Goal: Transaction & Acquisition: Purchase product/service

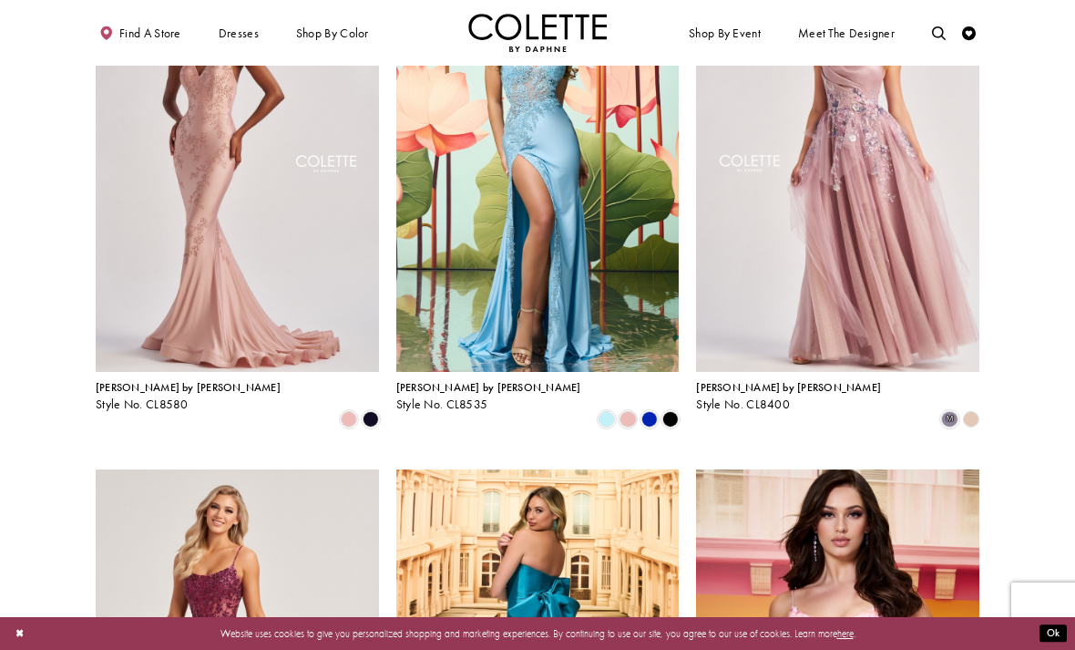
scroll to position [179, 0]
click at [896, 224] on img "Visit Colette by Daphne Style No. CL8400 Page" at bounding box center [837, 167] width 283 height 412
click at [914, 187] on img "Visit Colette by Daphne Style No. CL8400 Page" at bounding box center [837, 167] width 283 height 412
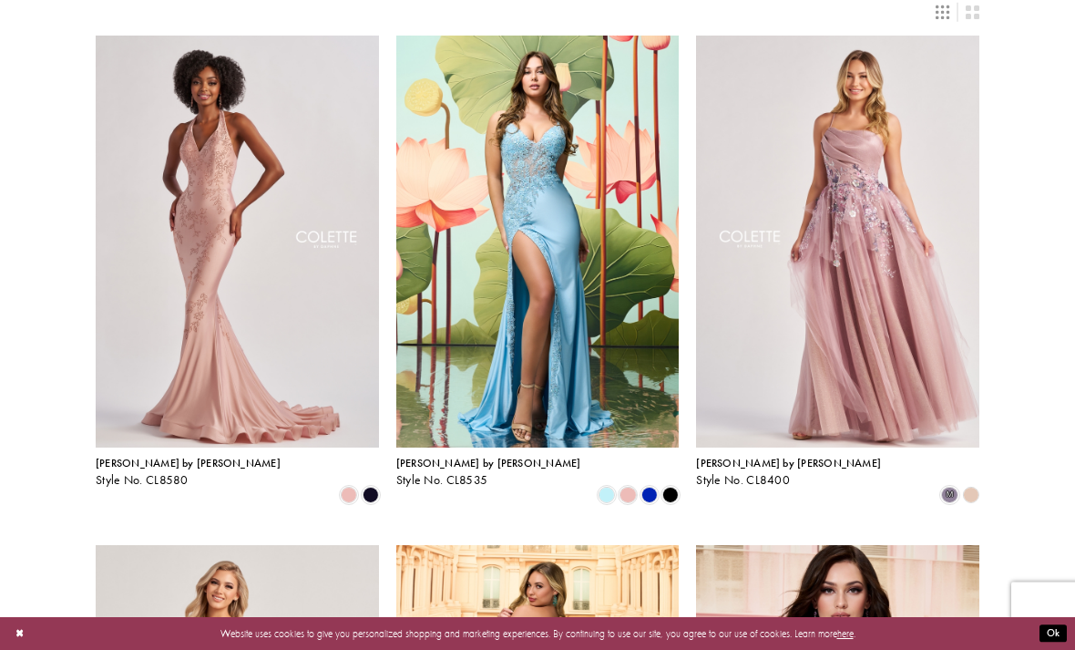
scroll to position [74, 0]
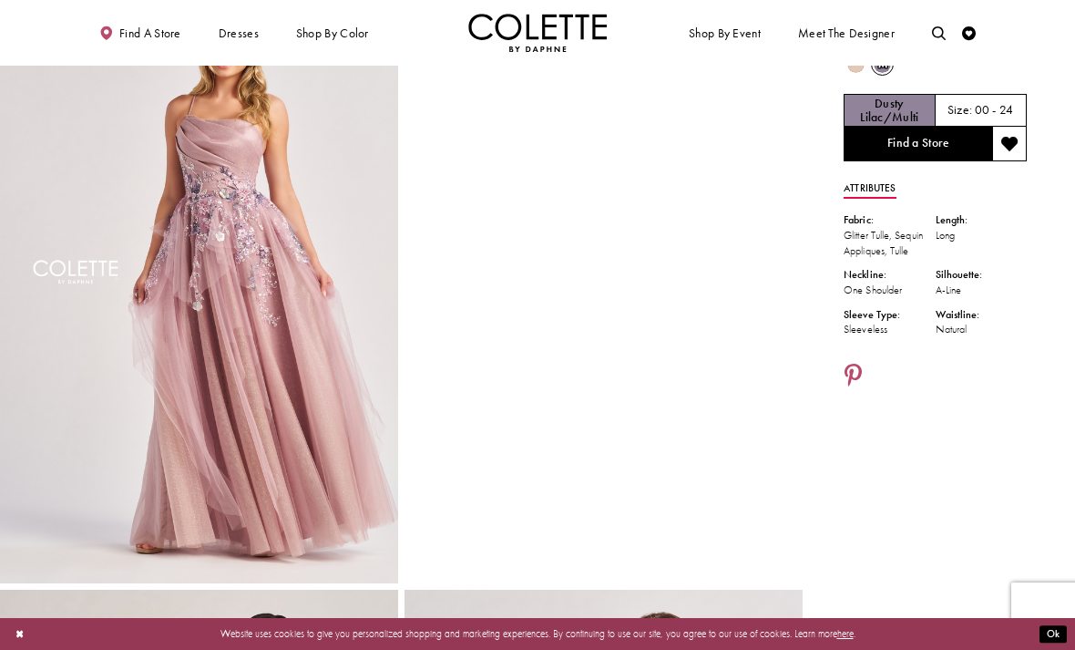
scroll to position [78, 0]
click at [89, 192] on img "Full size Style CL8400 Colette by Daphne #0 default Dusty Lilac/Multi frontface…" at bounding box center [199, 285] width 398 height 597
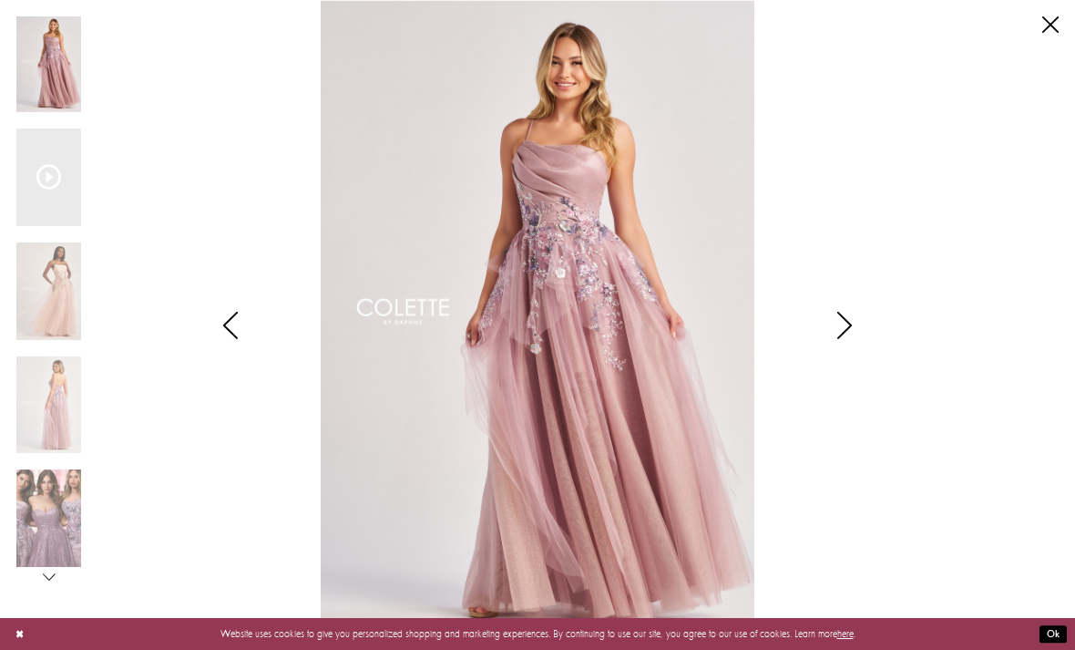
click at [1007, 209] on div "Pause autoplay Previous Slide Next Slide 0 1 2 3 4 5 6 7 0" at bounding box center [537, 325] width 1042 height 650
click at [1045, 38] on div "Pause autoplay Previous Slide Next Slide 0 1 2 3 4 5 6 7 0" at bounding box center [537, 325] width 1042 height 650
click at [1045, 32] on link "Close" at bounding box center [1050, 24] width 16 height 16
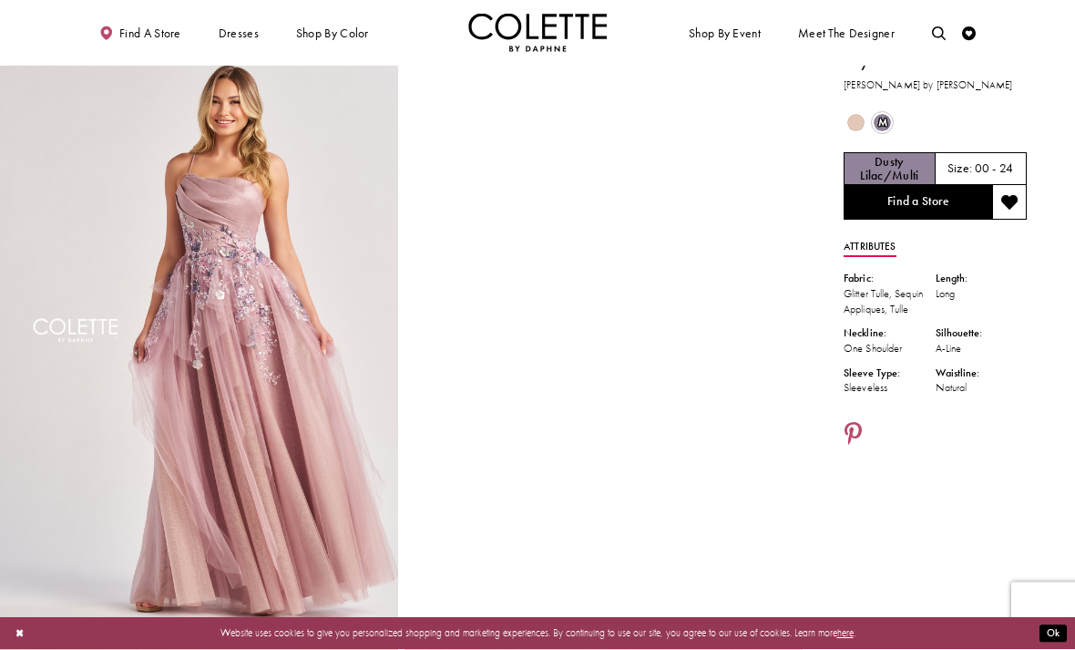
scroll to position [0, 0]
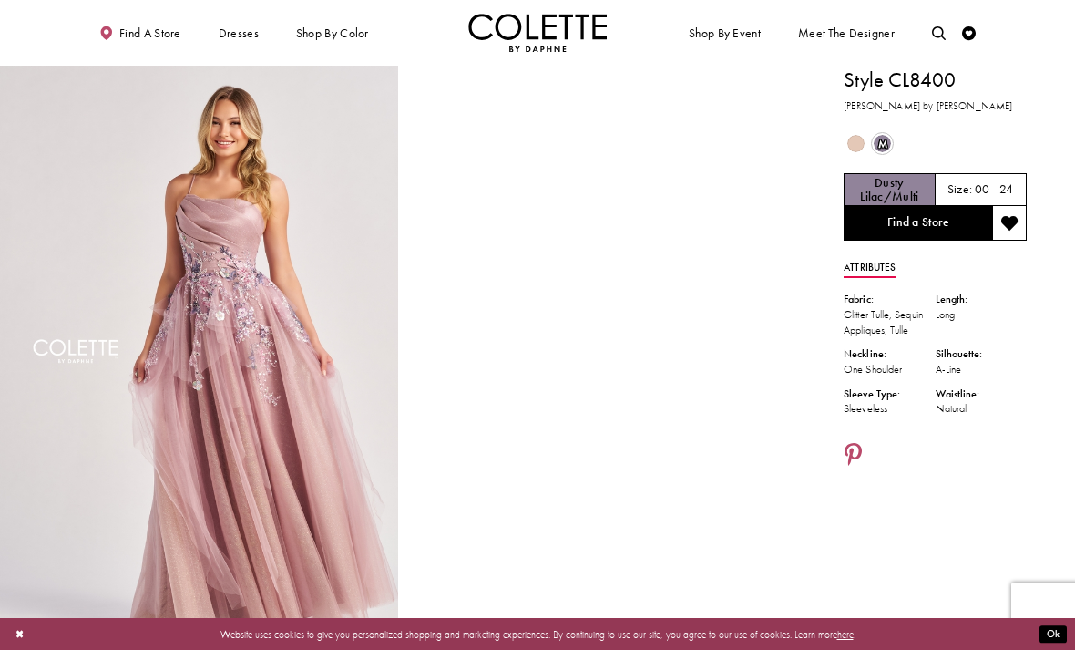
click at [932, 230] on link "Find a Store" at bounding box center [918, 223] width 149 height 35
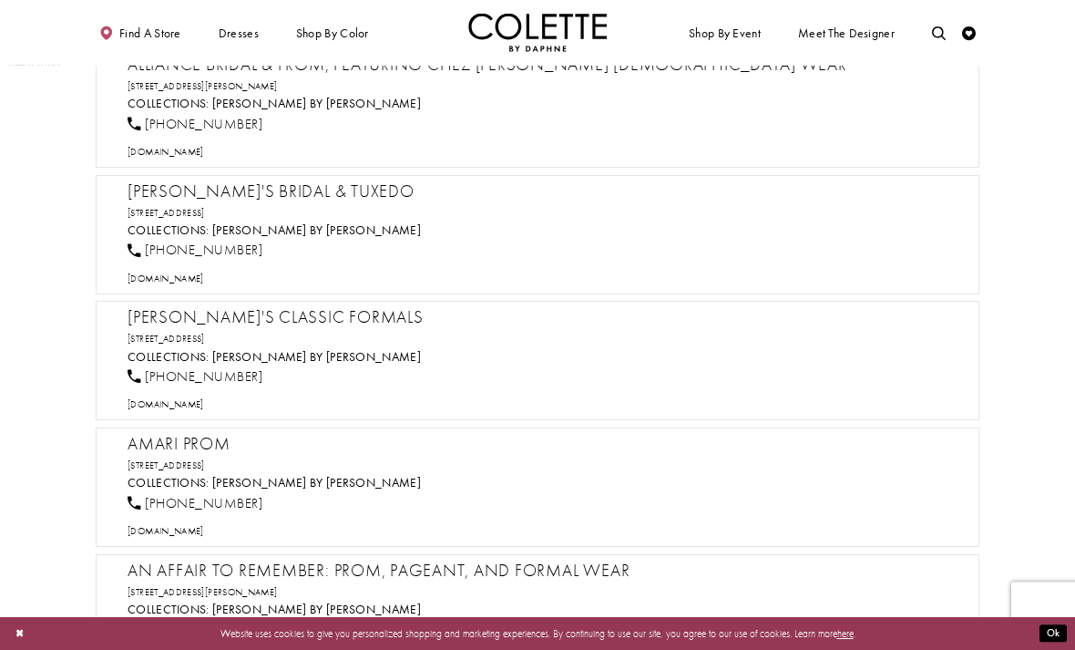
scroll to position [1299, 0]
